Goal: Transaction & Acquisition: Purchase product/service

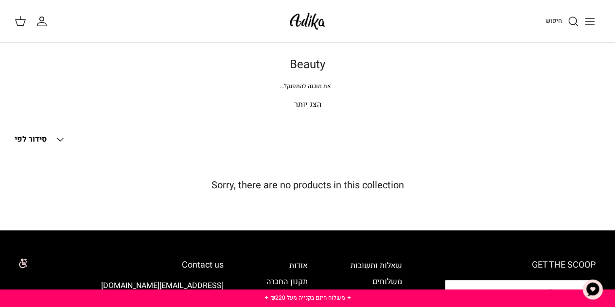
click at [576, 18] on icon "חיפוש" at bounding box center [574, 22] width 12 height 12
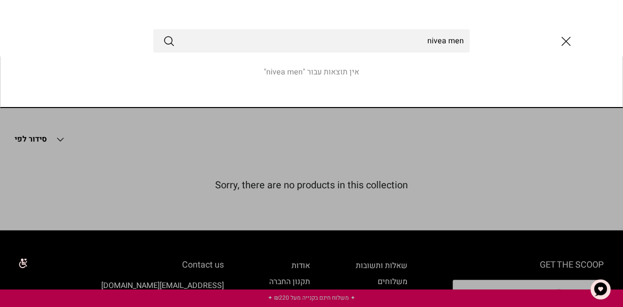
type input "nivea men"
click at [165, 44] on icon "Submit" at bounding box center [169, 41] width 12 height 12
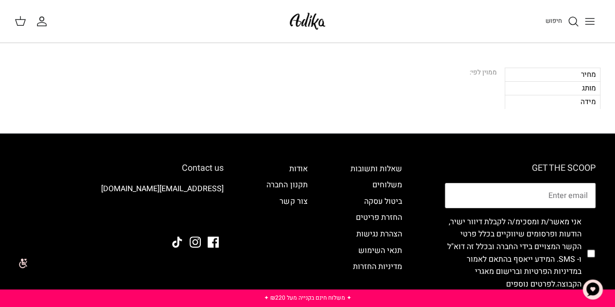
click at [536, 89] on div "מותג" at bounding box center [553, 88] width 96 height 14
click at [574, 21] on icon "חיפוש" at bounding box center [574, 22] width 12 height 12
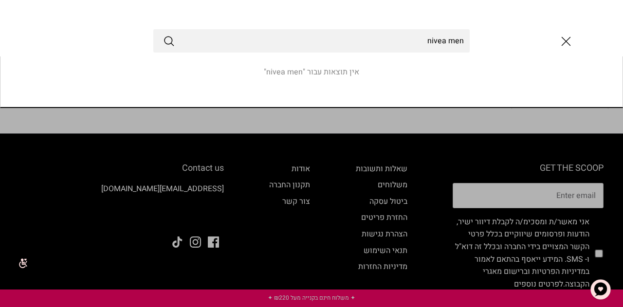
type input "nivea men"
click at [163, 35] on button "Submit" at bounding box center [169, 41] width 12 height 13
